Goal: Task Accomplishment & Management: Complete application form

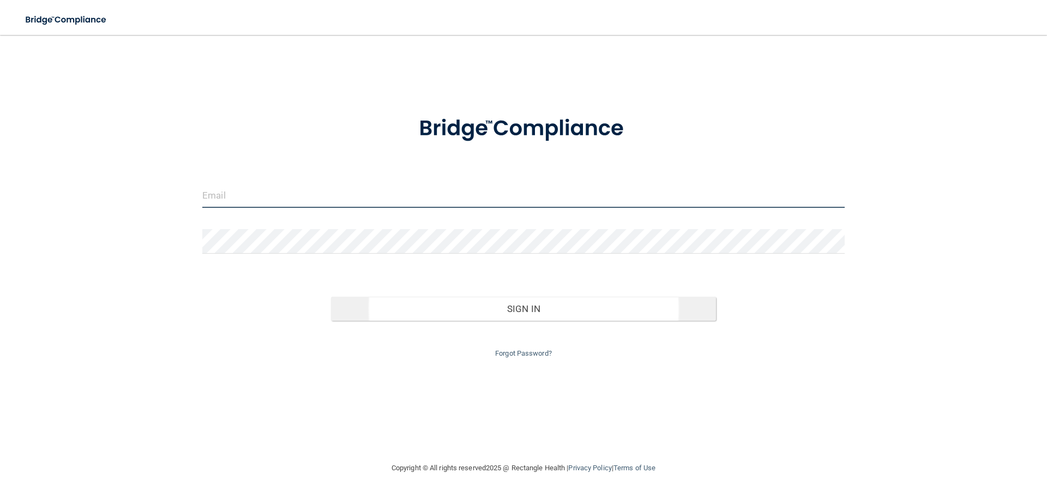
type input "[EMAIL_ADDRESS][PERSON_NAME][DOMAIN_NAME]"
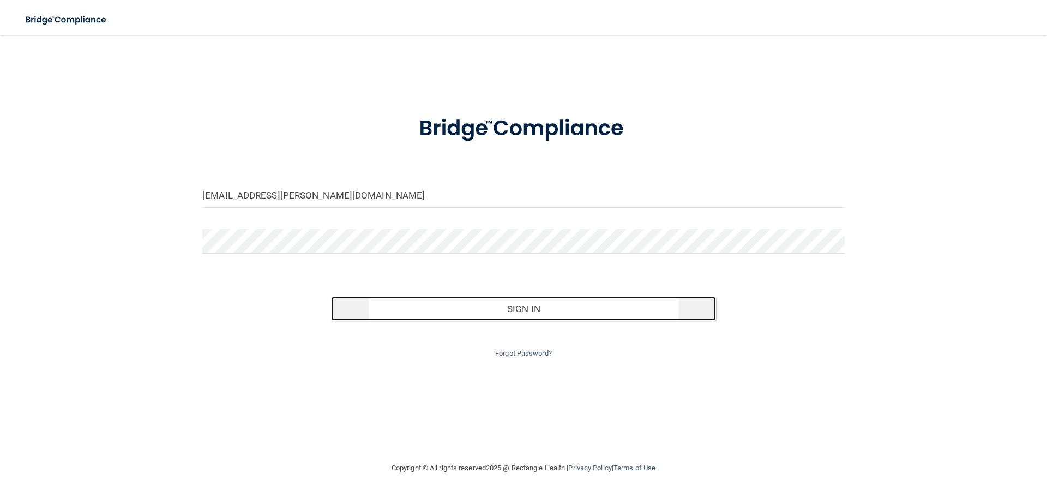
click at [517, 304] on button "Sign In" at bounding box center [524, 309] width 386 height 24
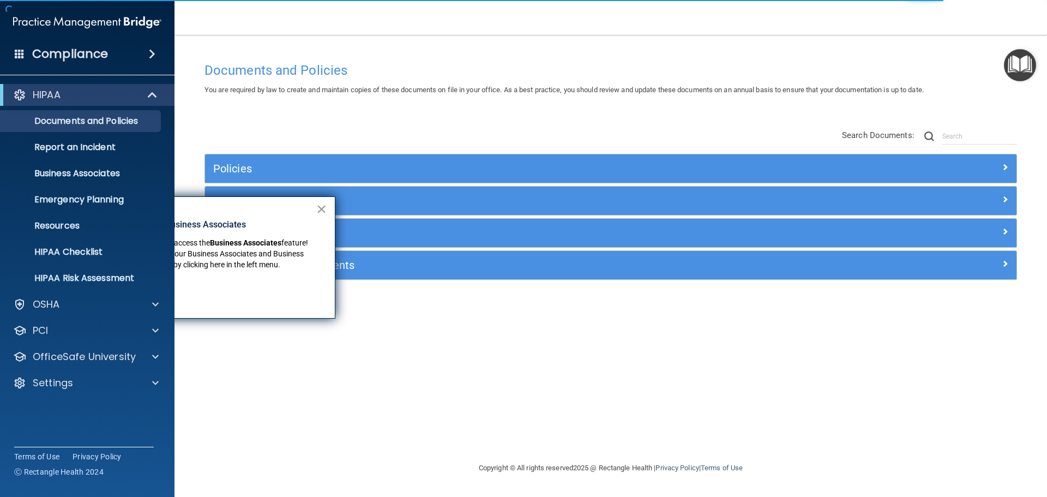
click at [320, 206] on button "×" at bounding box center [321, 208] width 10 height 17
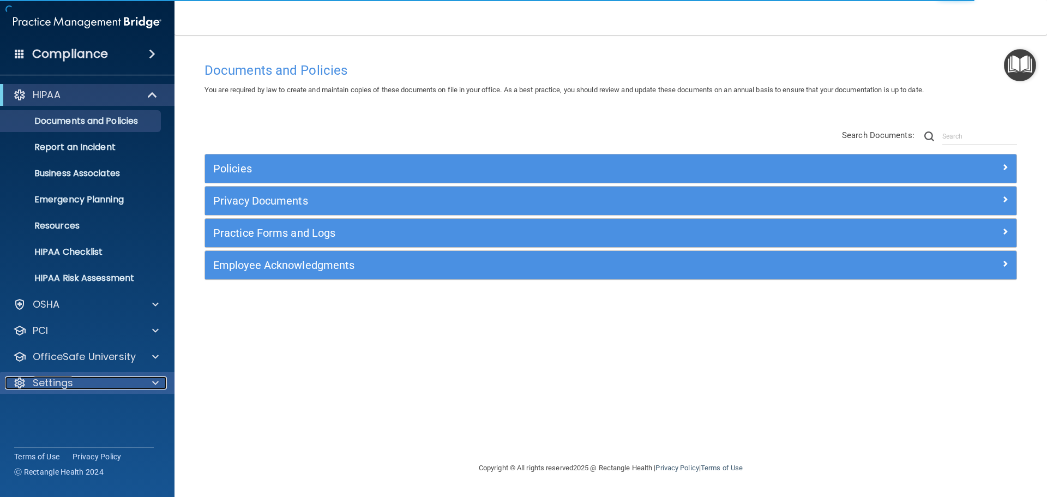
click at [139, 386] on div "Settings" at bounding box center [72, 382] width 135 height 13
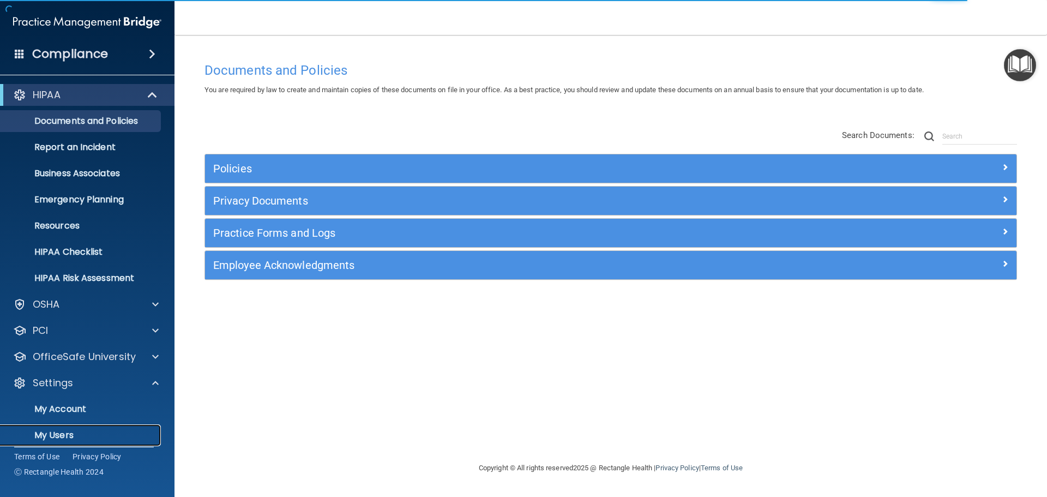
click at [58, 435] on p "My Users" at bounding box center [81, 435] width 149 height 11
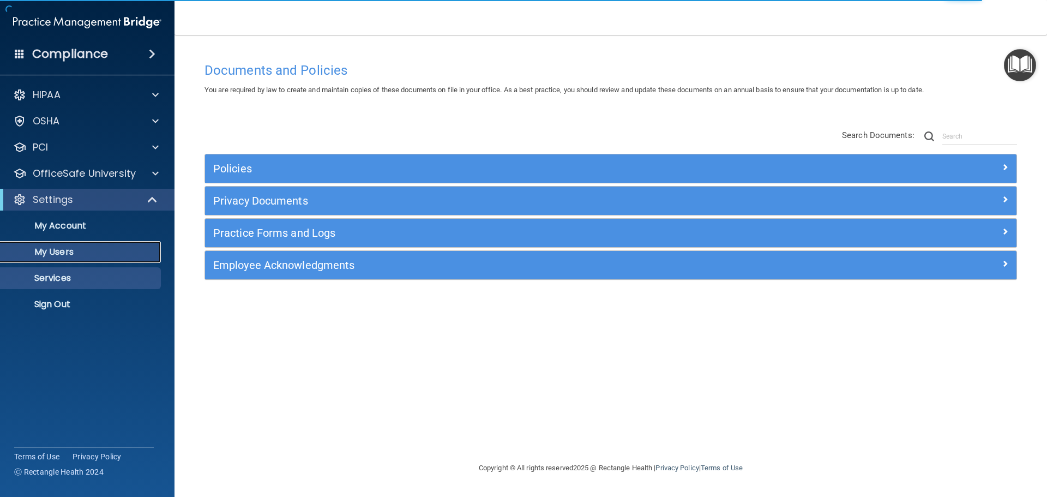
select select "20"
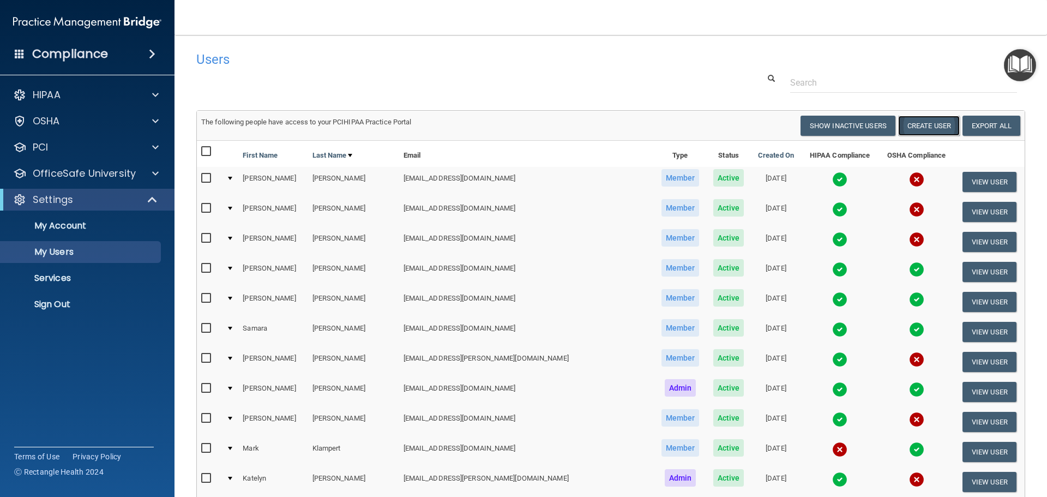
click at [937, 124] on button "Create User" at bounding box center [929, 126] width 62 height 20
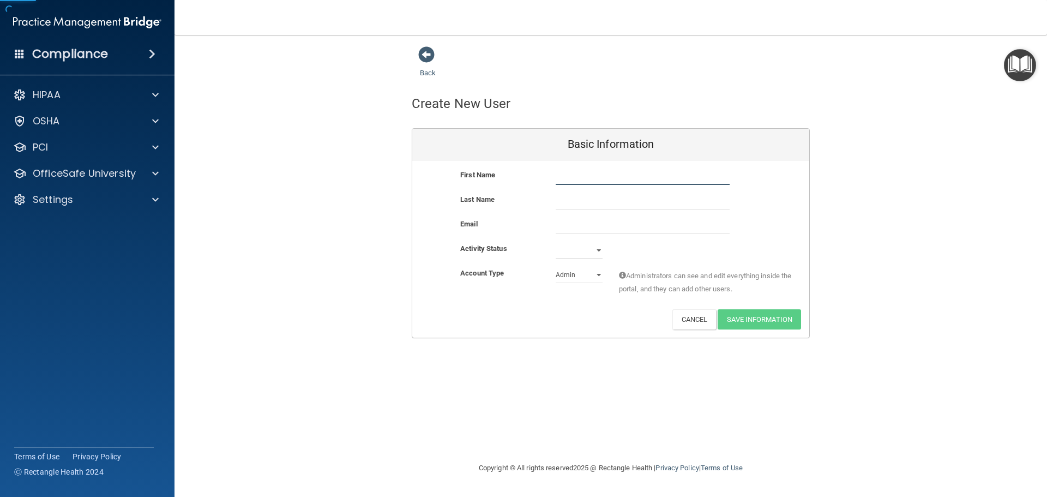
click at [580, 178] on input "text" at bounding box center [643, 177] width 174 height 16
type input "[PERSON_NAME]"
click at [598, 229] on input "email" at bounding box center [643, 226] width 174 height 16
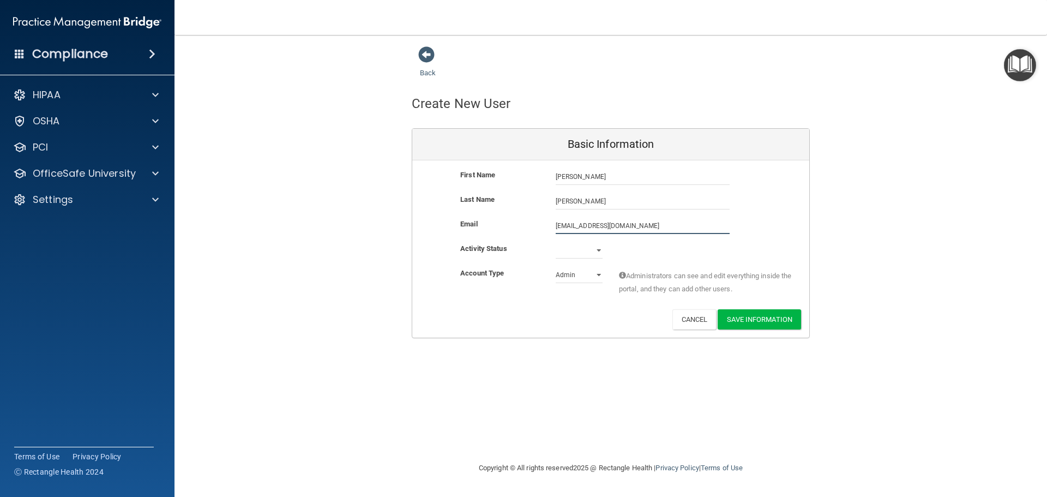
type input "[EMAIL_ADDRESS][DOMAIN_NAME]"
click at [567, 251] on select "Active Inactive" at bounding box center [579, 250] width 47 height 16
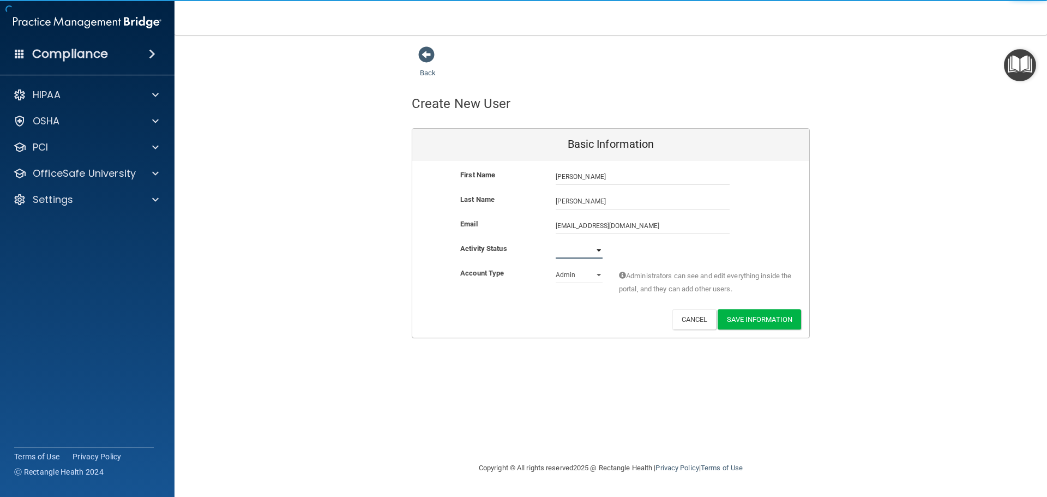
select select "active"
click at [556, 242] on select "Active Inactive" at bounding box center [579, 250] width 47 height 16
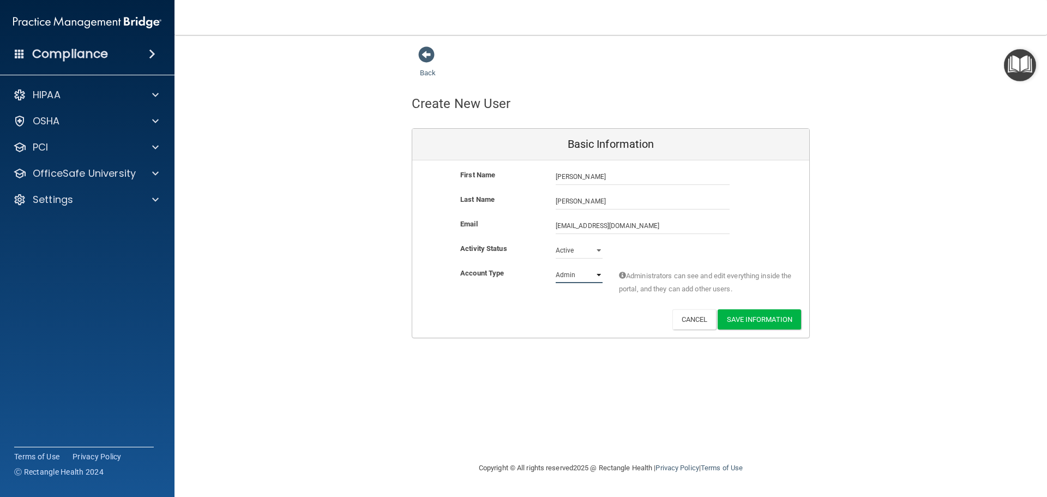
click at [587, 278] on select "Admin Member" at bounding box center [579, 275] width 47 height 16
select select "practice_member"
click at [556, 267] on select "Admin Member" at bounding box center [579, 275] width 47 height 16
click at [759, 316] on button "Save Information" at bounding box center [759, 319] width 83 height 20
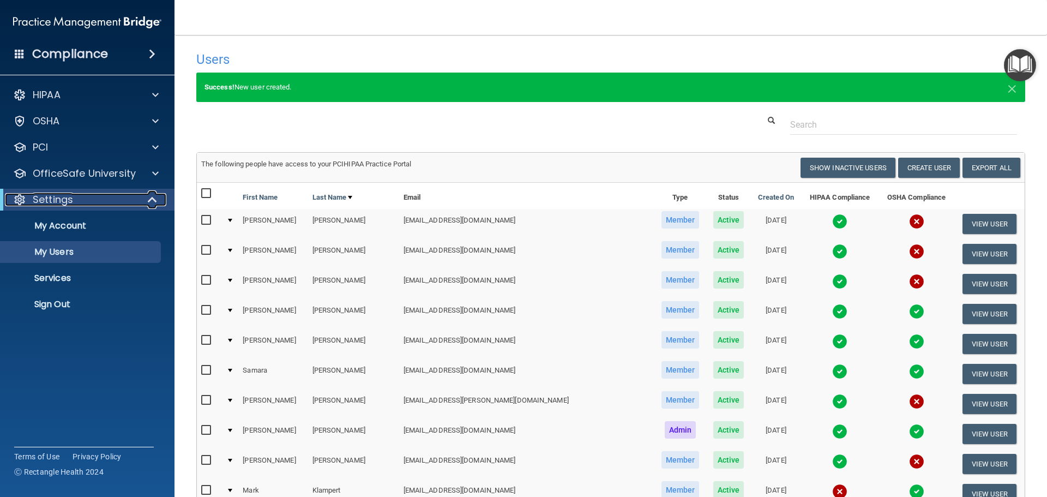
click at [127, 201] on div "Settings" at bounding box center [72, 199] width 135 height 13
